Goal: Navigation & Orientation: Find specific page/section

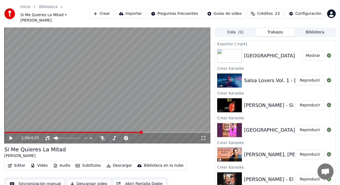
scroll to position [361, 0]
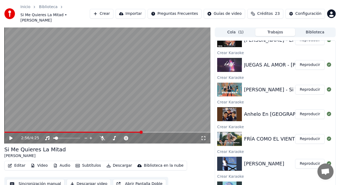
click at [306, 28] on button "Biblioteca" at bounding box center [315, 32] width 40 height 8
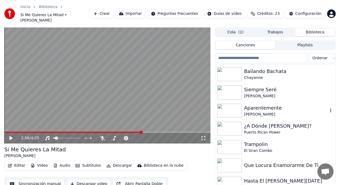
scroll to position [282, 0]
